Goal: Check status: Check status

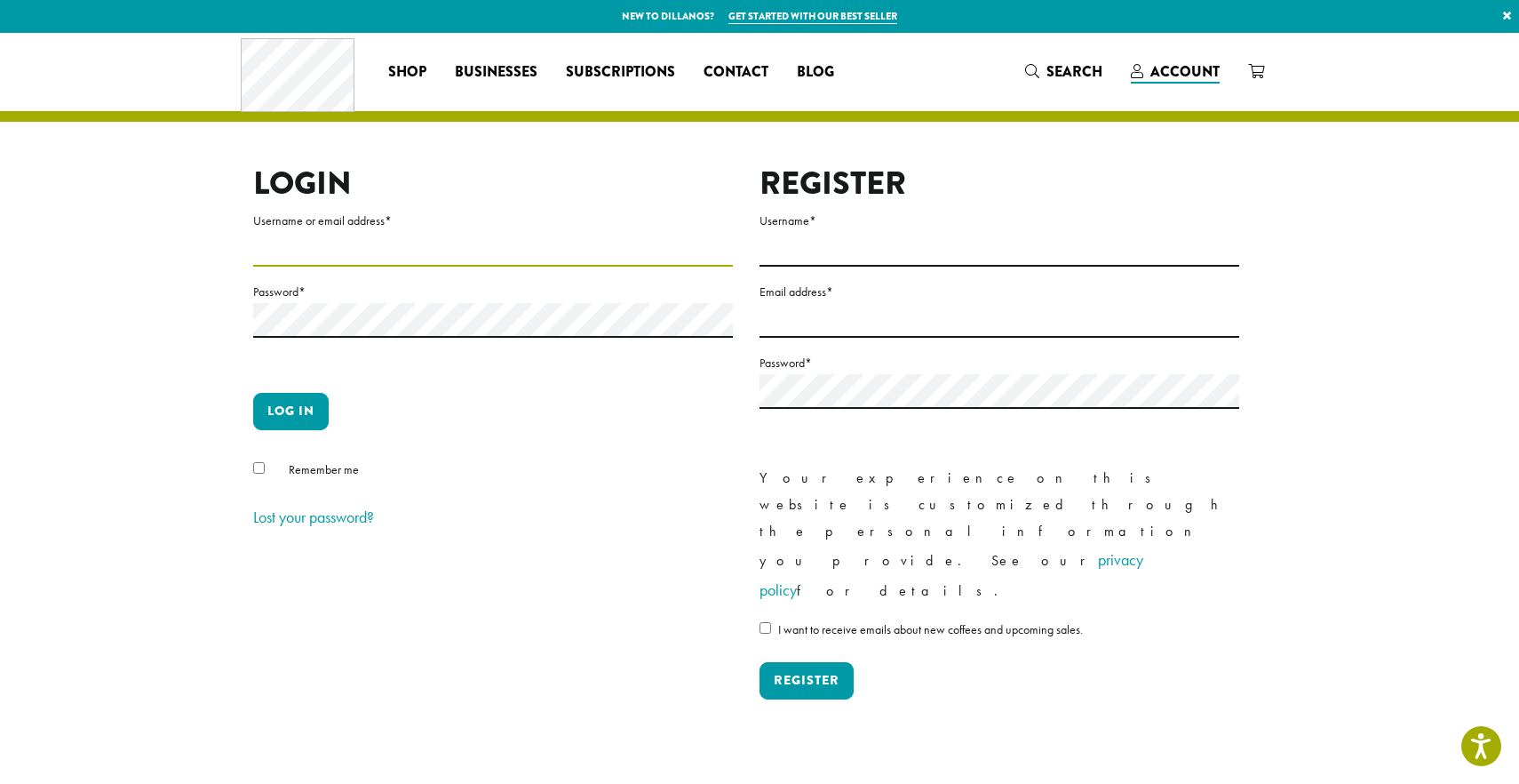
click at [442, 242] on input "Username or email address *" at bounding box center [493, 249] width 480 height 35
type input "**********"
click at [296, 417] on button "Log in" at bounding box center [291, 411] width 76 height 38
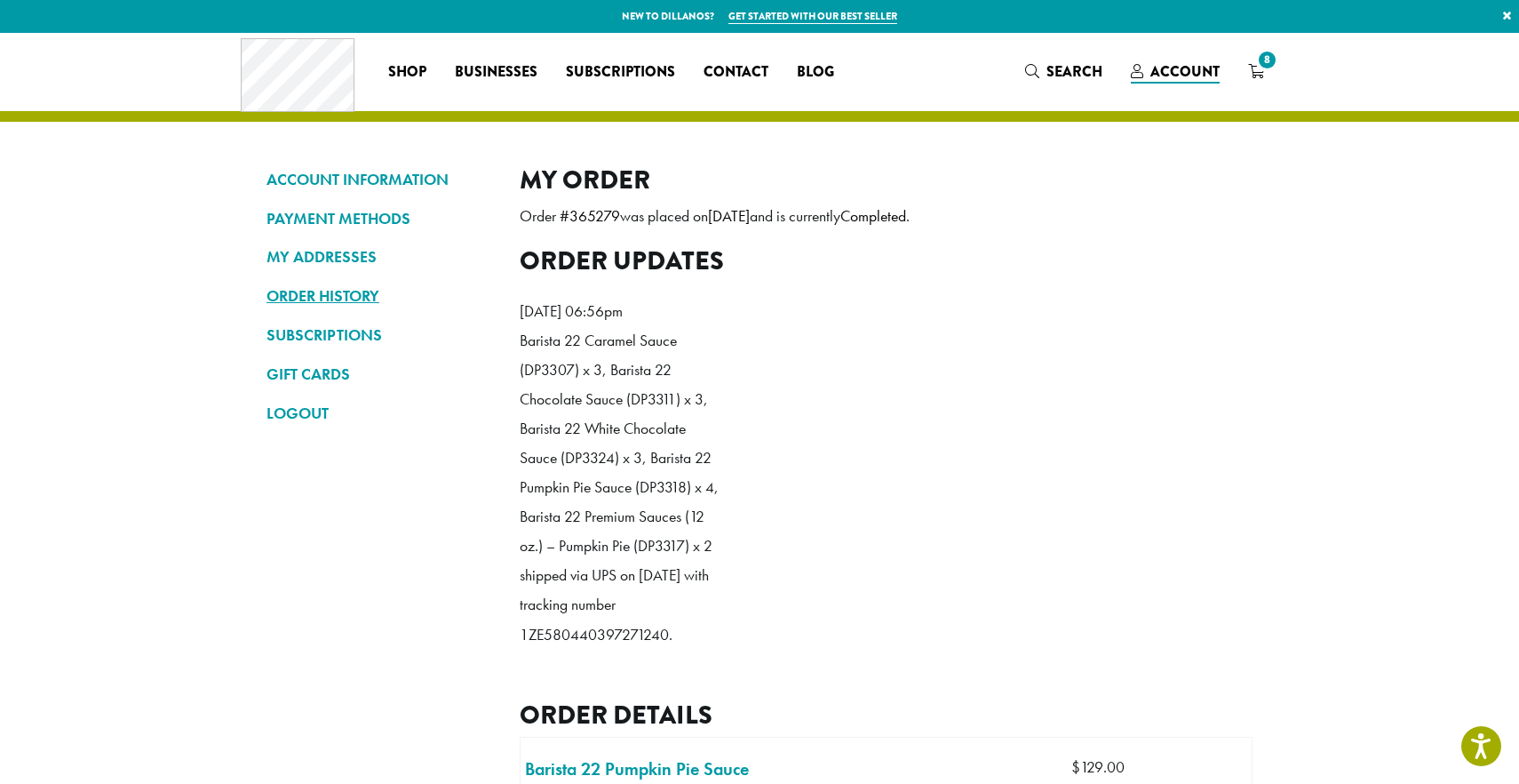
click at [297, 305] on link "ORDER HISTORY" at bounding box center [380, 295] width 227 height 30
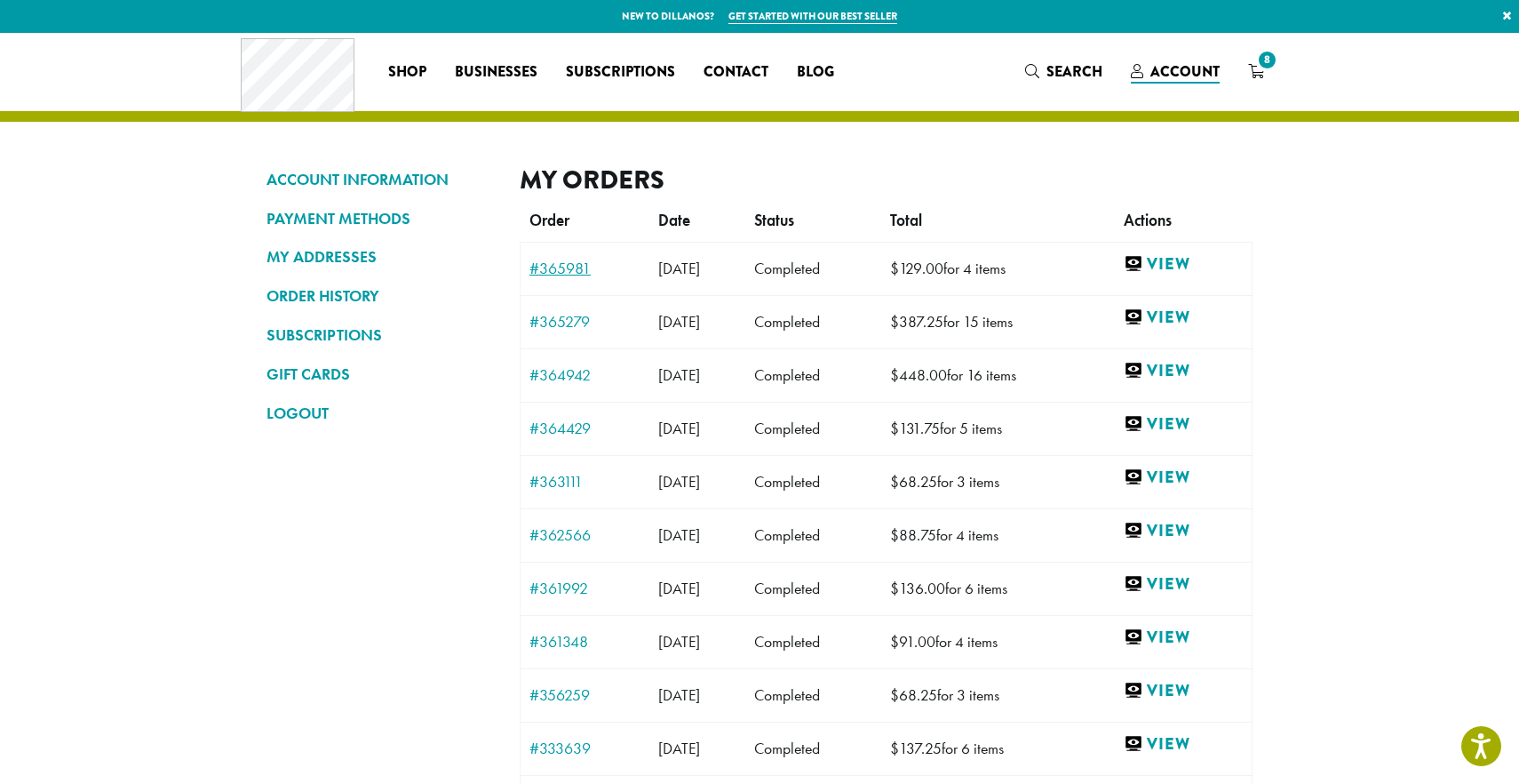
click at [554, 266] on link "#365981" at bounding box center [584, 268] width 111 height 16
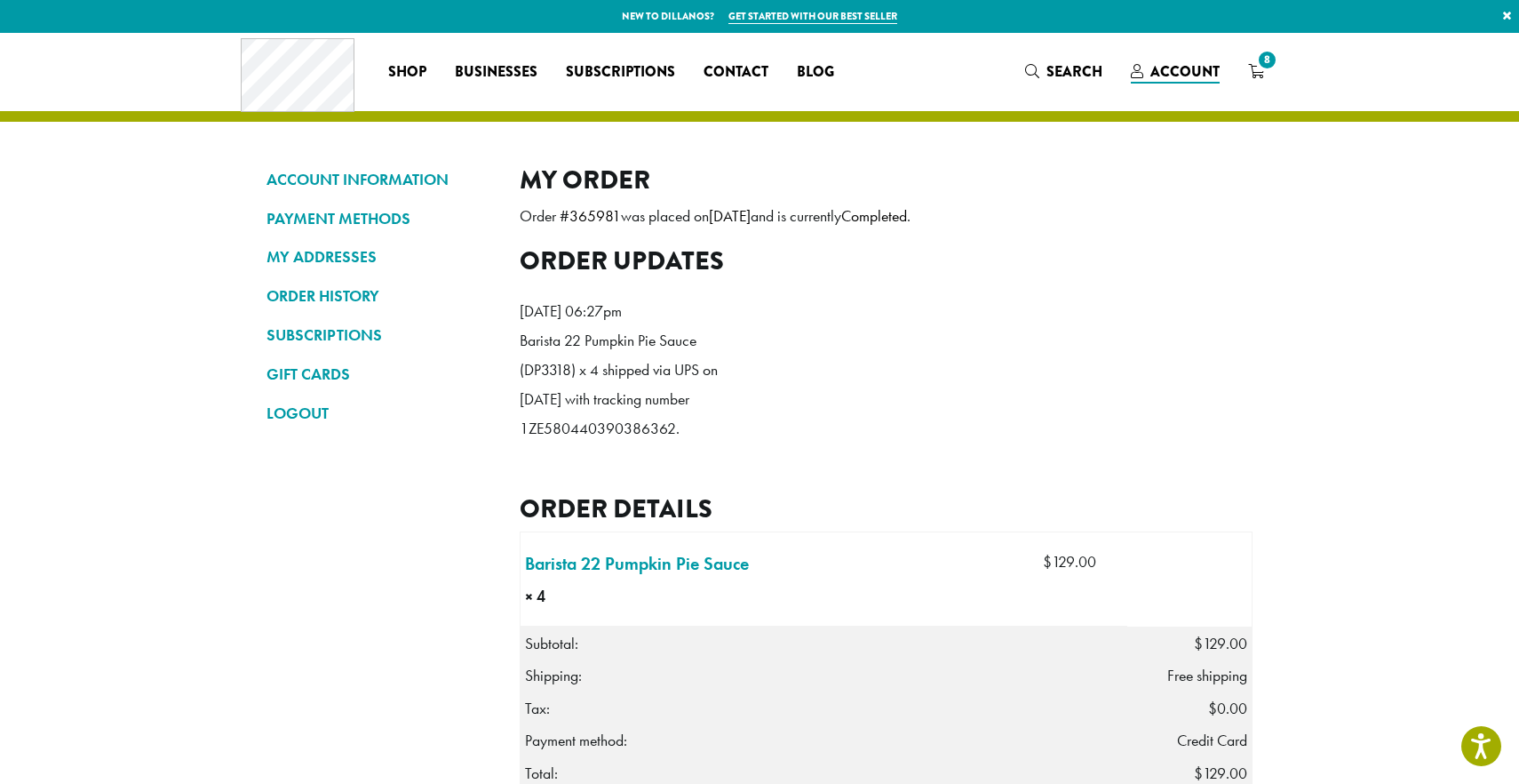
scroll to position [24, 0]
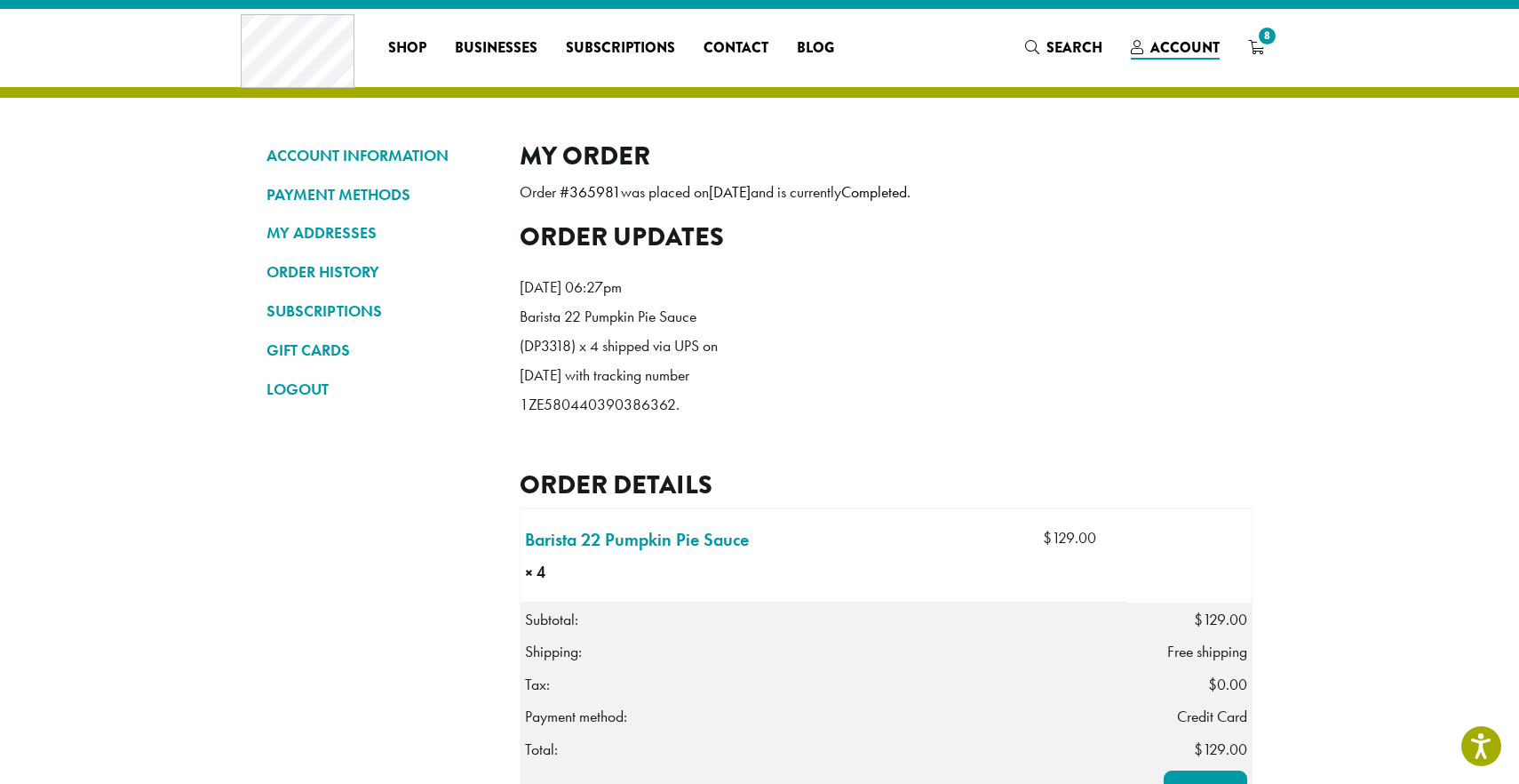
click at [569, 419] on p "Barista 22 Pumpkin Pie Sauce (DP3318) x 4 shipped via UPS on [DATE] with tracki…" at bounding box center [621, 361] width 204 height 117
copy p "1ZE580440390386362"
